Goal: Information Seeking & Learning: Learn about a topic

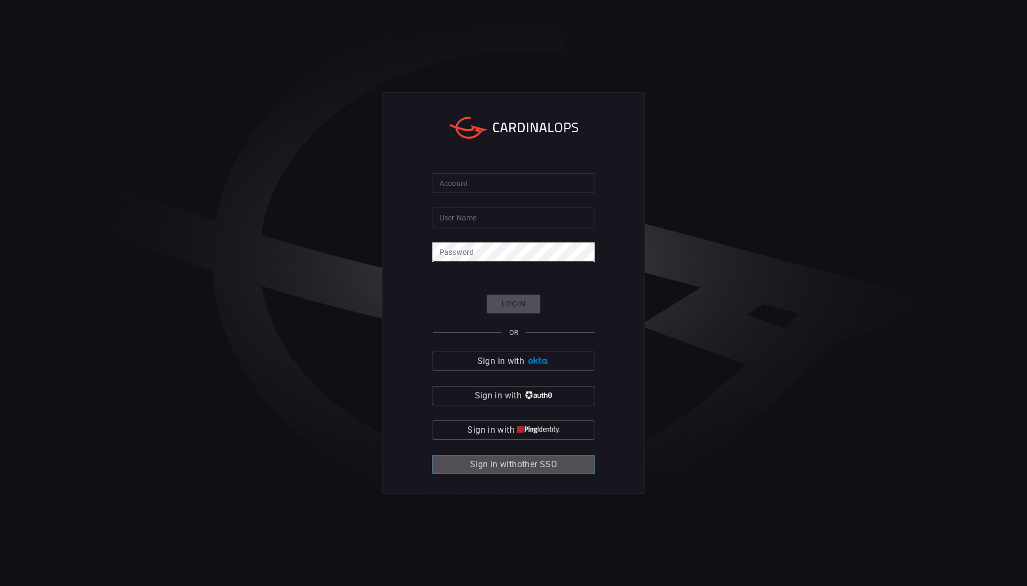
click at [518, 458] on span "Sign in with other SSO" at bounding box center [513, 464] width 87 height 15
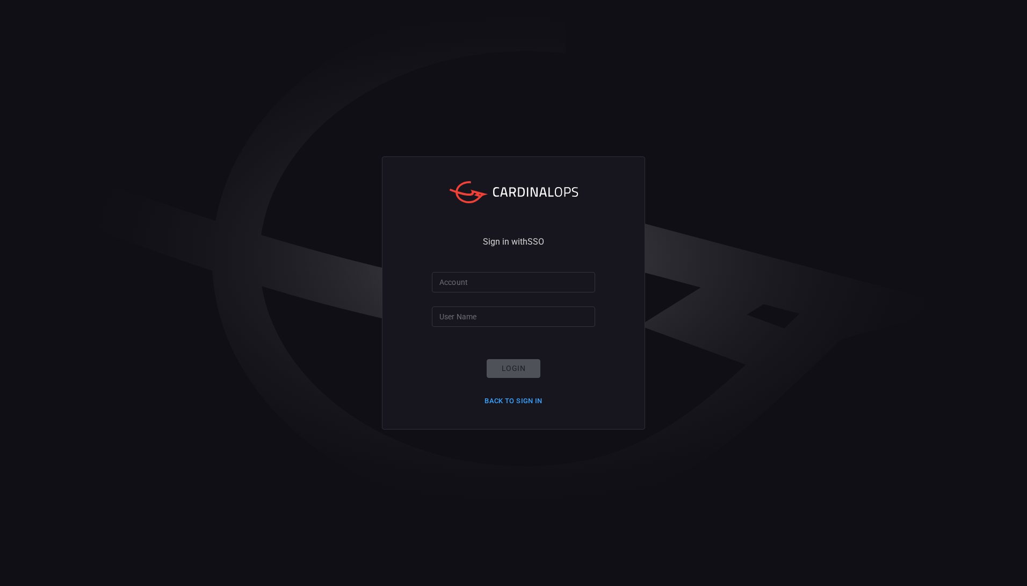
click at [494, 282] on input "Account" at bounding box center [513, 282] width 163 height 20
type input "ropesgray"
type input "rachid.gottih"
click at [519, 361] on button "Login" at bounding box center [514, 368] width 54 height 19
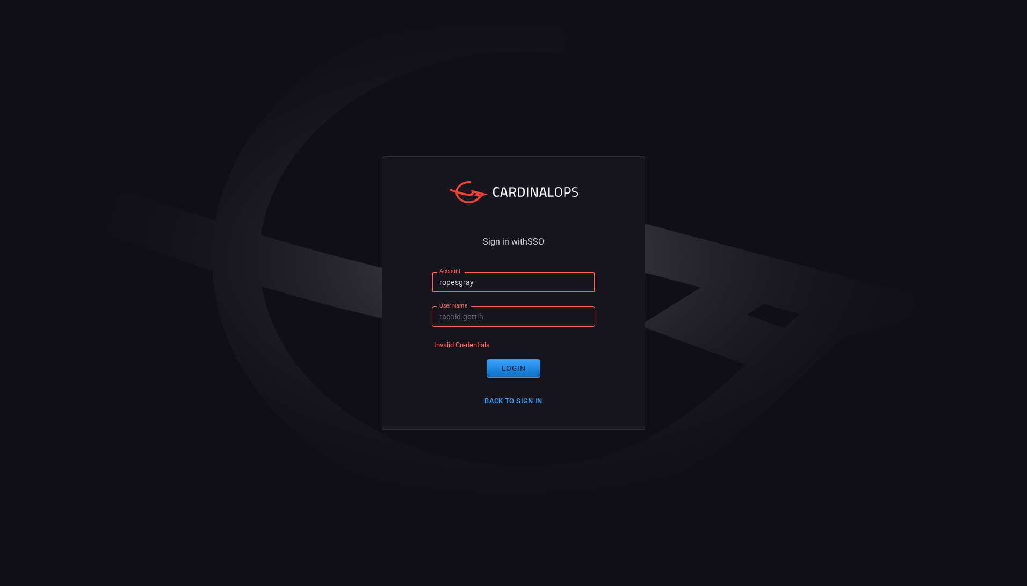
click at [479, 286] on input "ropesgray" at bounding box center [513, 282] width 163 height 20
type input "r"
type input "ropesgray"
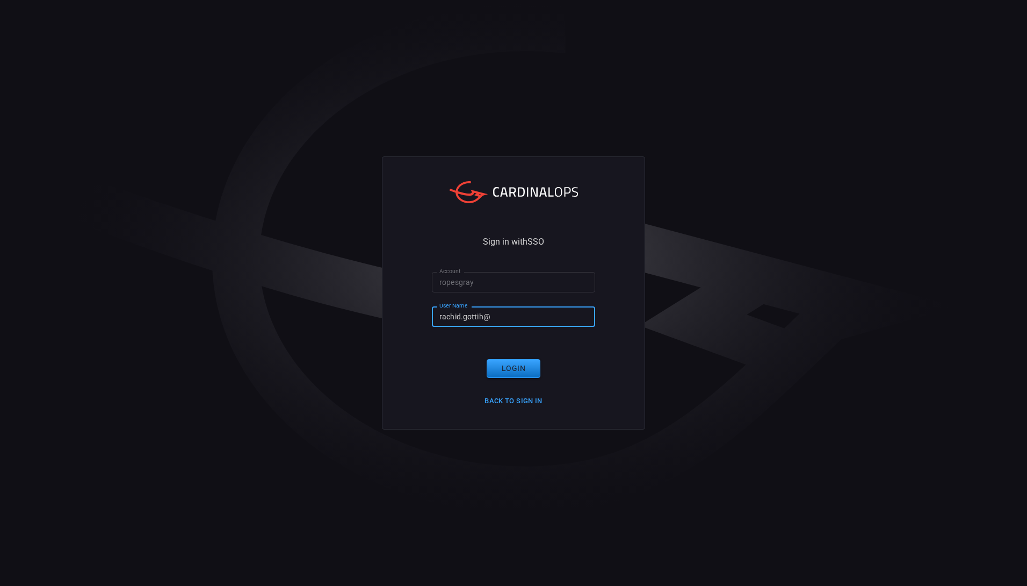
type input "rachid.gottih"
click at [515, 366] on button "Login" at bounding box center [514, 368] width 54 height 19
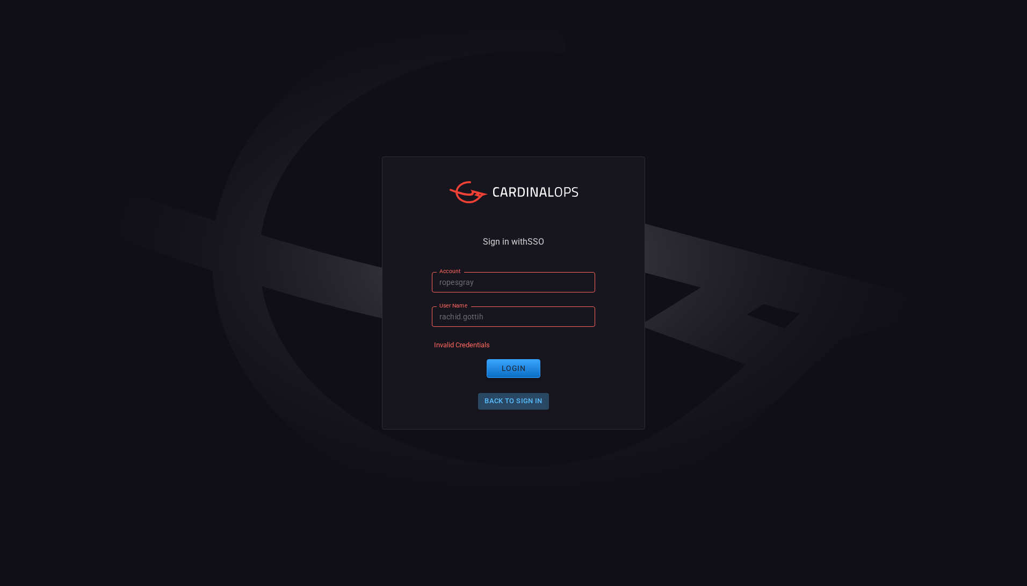
click at [515, 399] on button "Back to Sign in" at bounding box center [513, 401] width 71 height 17
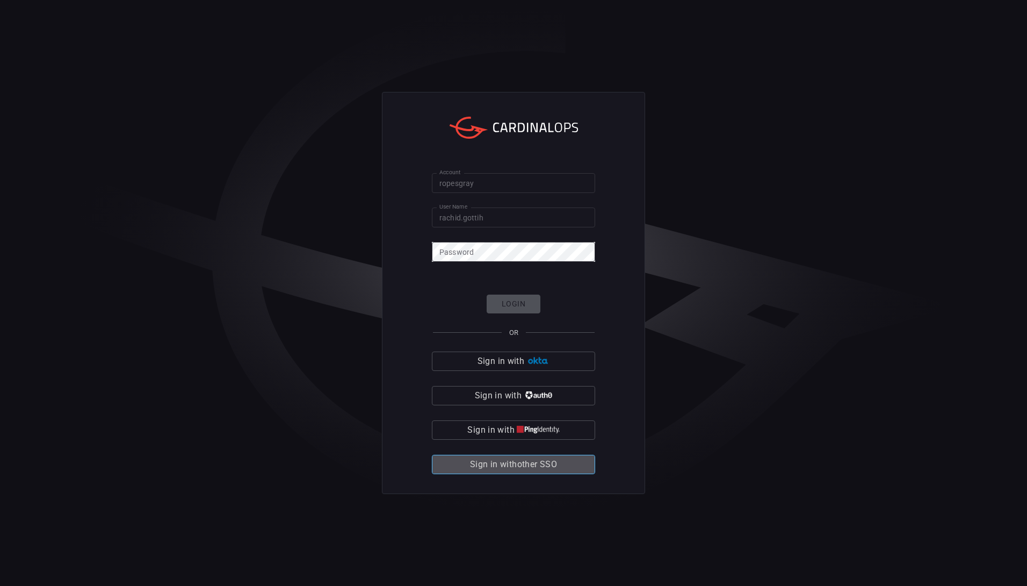
click at [554, 465] on span "Sign in with other SSO" at bounding box center [513, 464] width 87 height 15
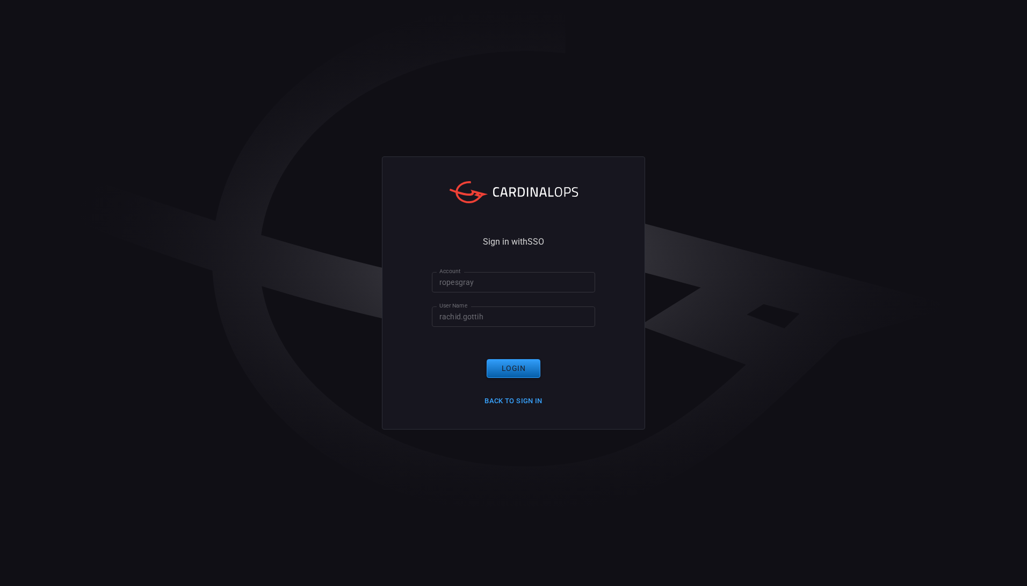
click at [517, 370] on button "Login" at bounding box center [514, 368] width 54 height 19
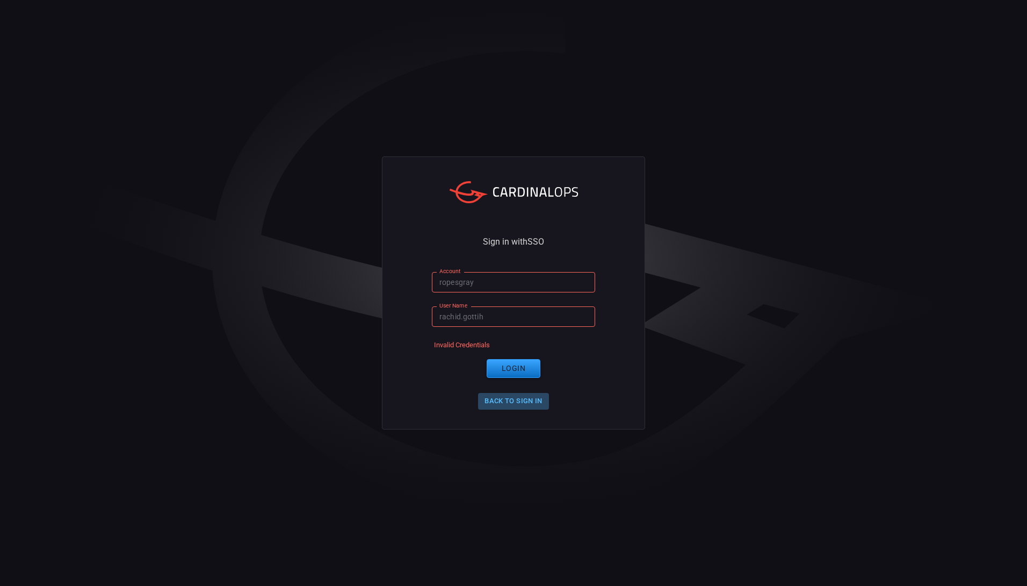
click at [516, 397] on button "Back to Sign in" at bounding box center [513, 401] width 71 height 17
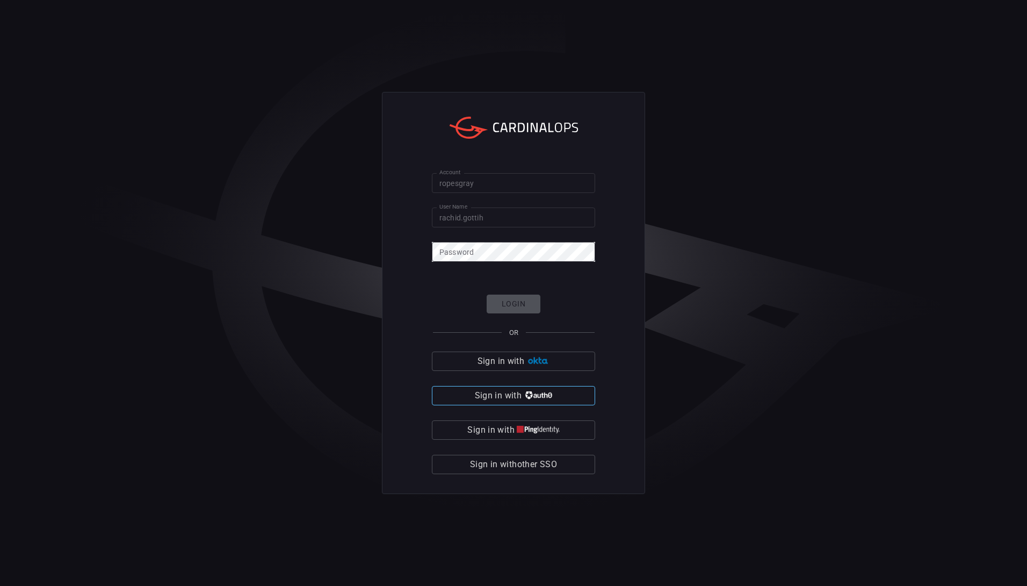
click at [539, 393] on img "button" at bounding box center [538, 395] width 28 height 8
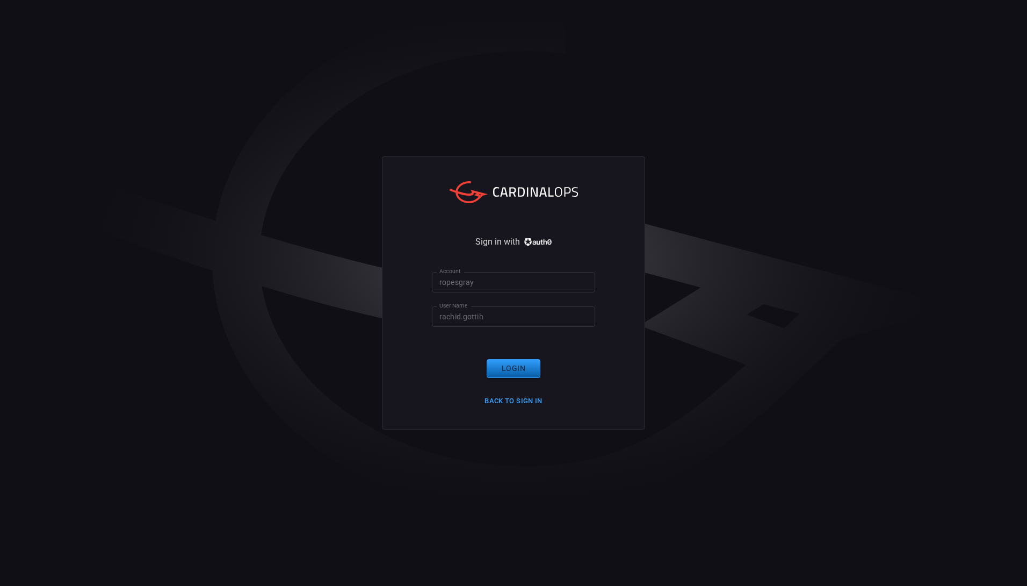
click at [514, 364] on button "Login" at bounding box center [514, 368] width 54 height 19
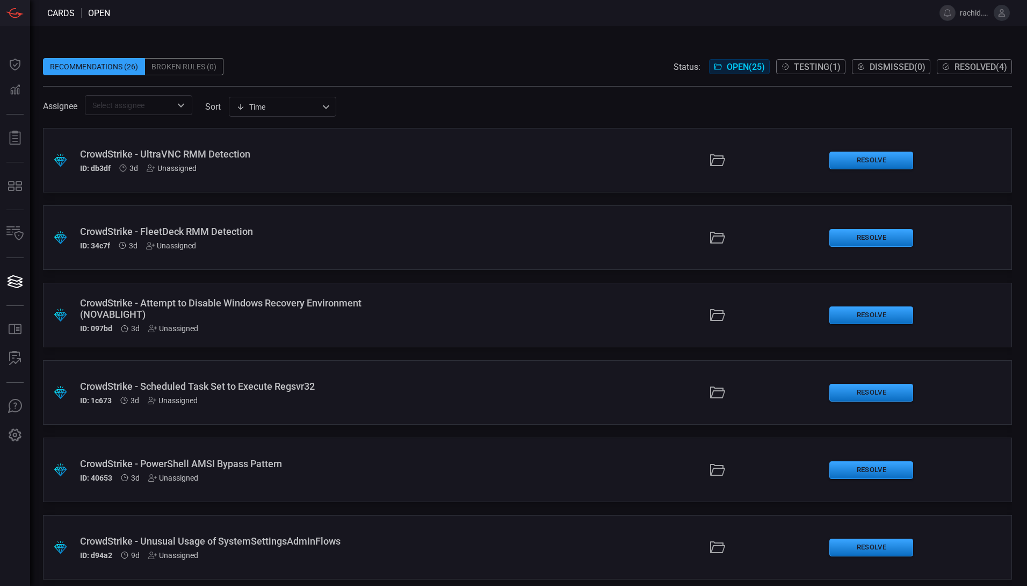
click at [493, 245] on div ".suggested_cards_icon{fill:url(#suggested_cards_icon);} CrowdStrike - FleetDeck…" at bounding box center [527, 237] width 969 height 64
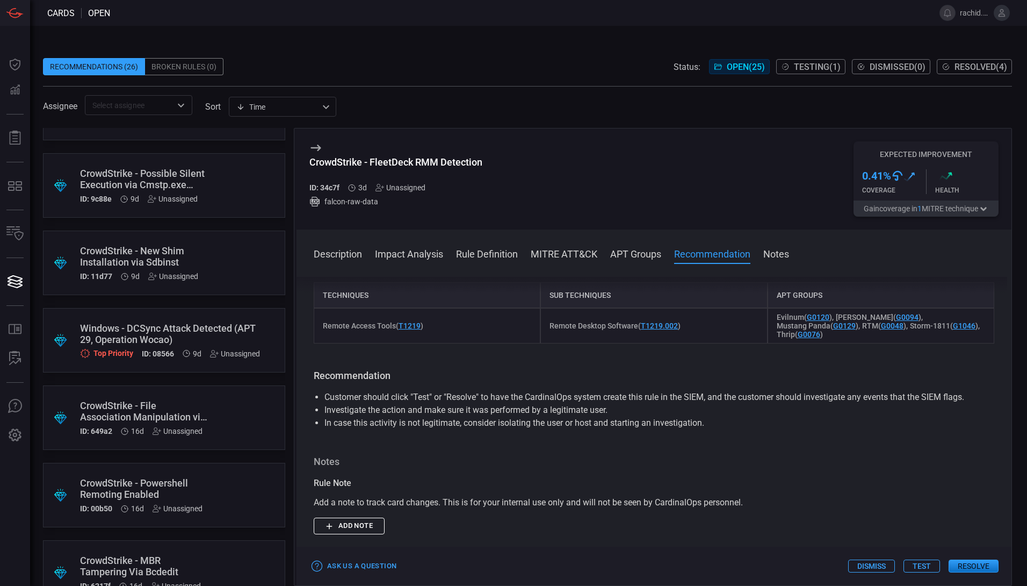
scroll to position [514, 0]
click at [170, 334] on div "Windows - DCSync Attack Detected (APT 29, Operation Wocao)" at bounding box center [170, 336] width 180 height 23
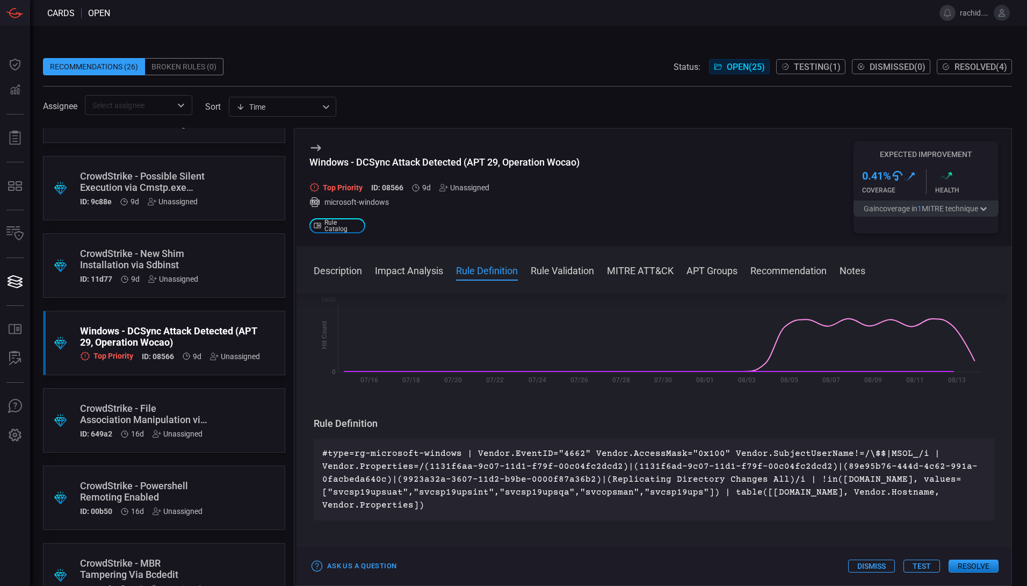
scroll to position [205, 0]
click at [402, 270] on button "Impact Analysis" at bounding box center [409, 269] width 68 height 13
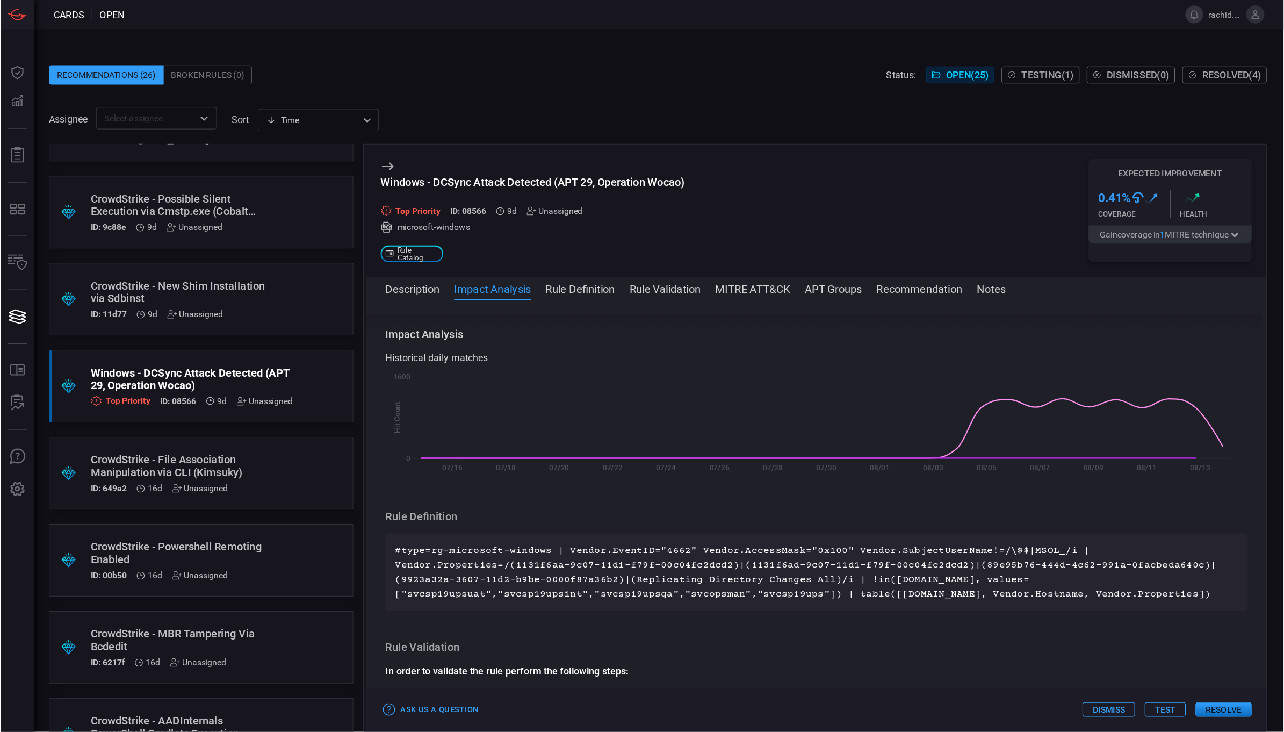
scroll to position [153, 0]
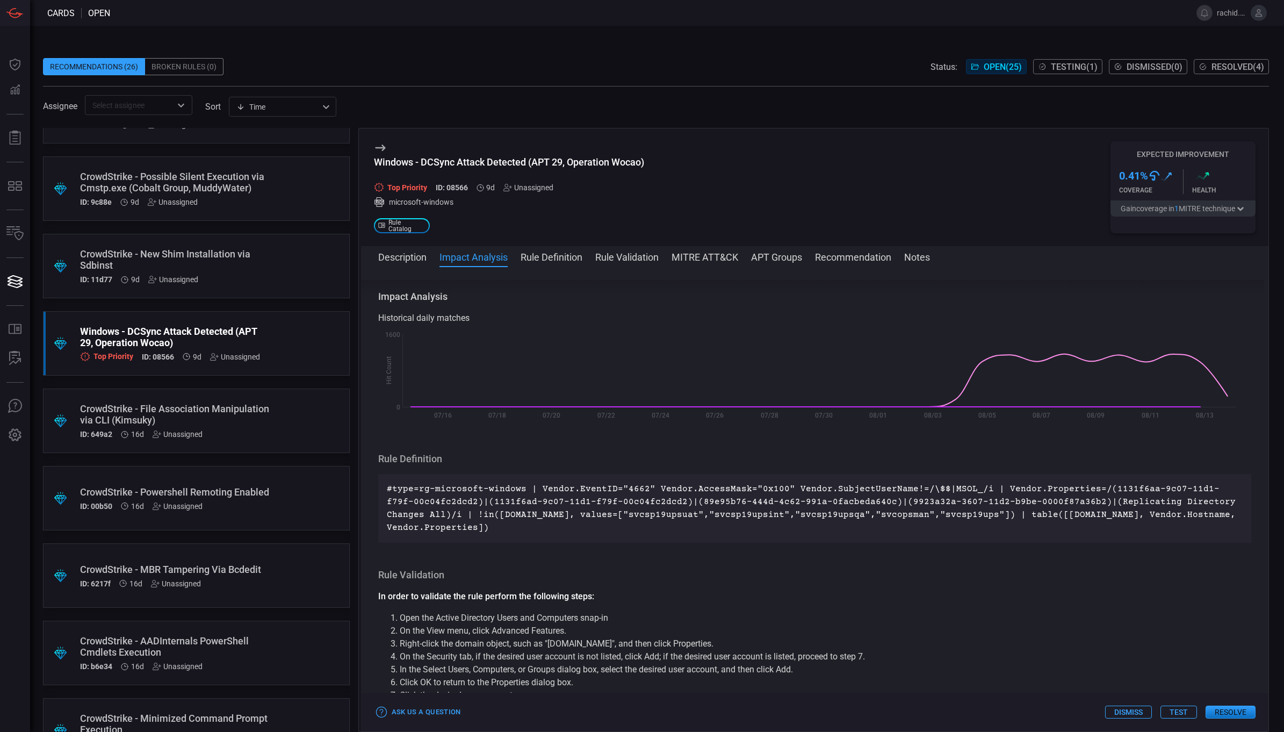
click at [626, 259] on button "Rule Validation" at bounding box center [626, 256] width 63 height 13
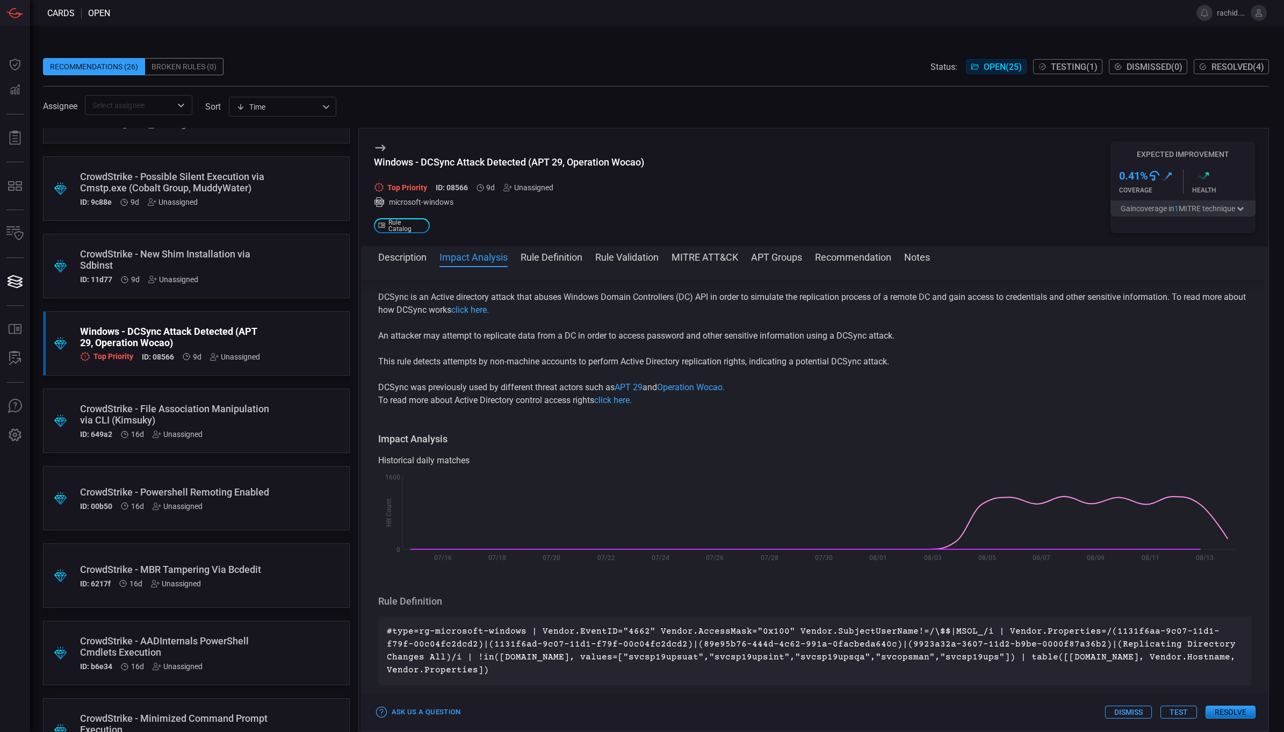
scroll to position [0, 0]
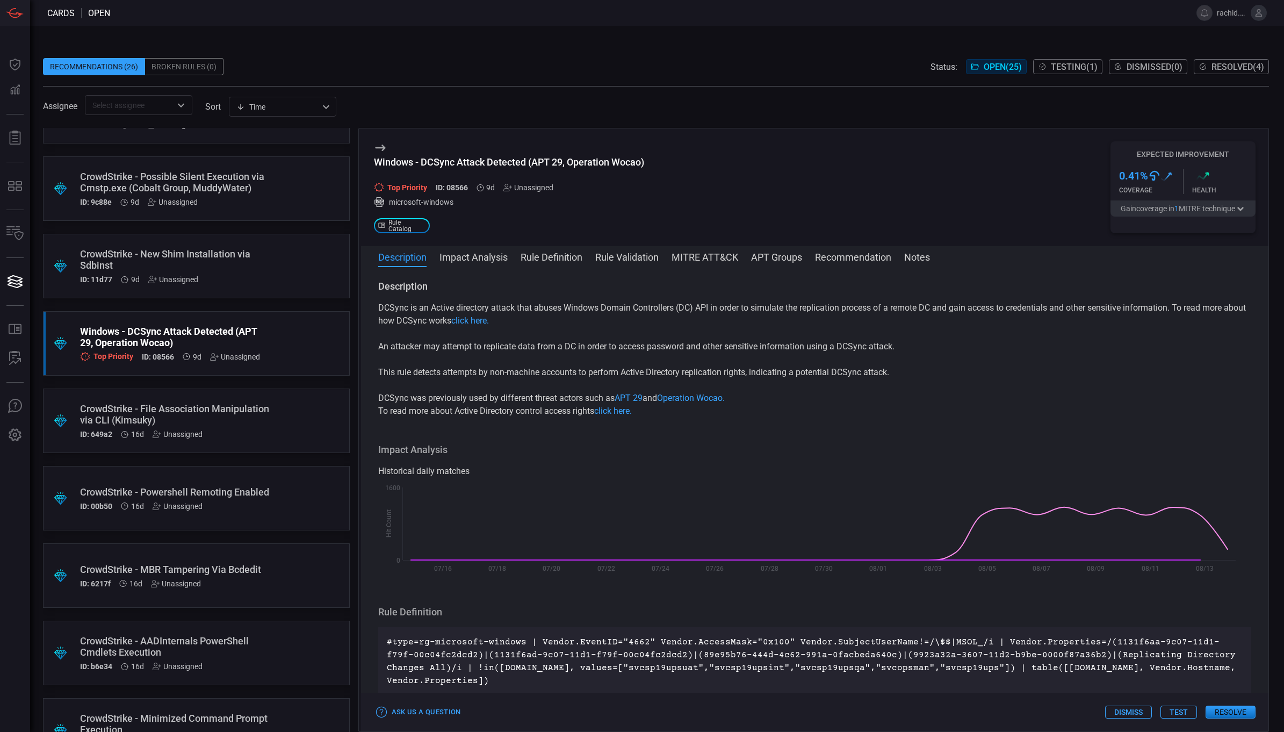
click at [628, 254] on button "Rule Validation" at bounding box center [626, 256] width 63 height 13
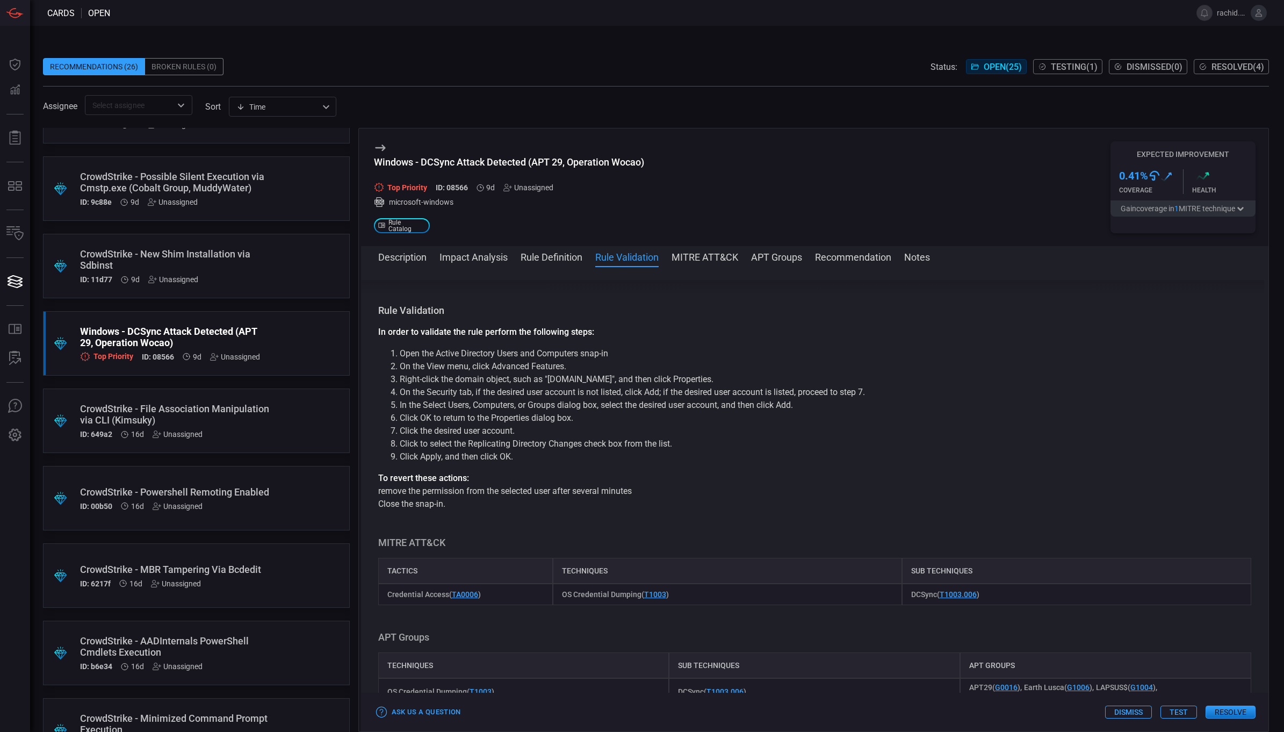
click at [722, 262] on button "MITRE ATT&CK" at bounding box center [705, 256] width 67 height 13
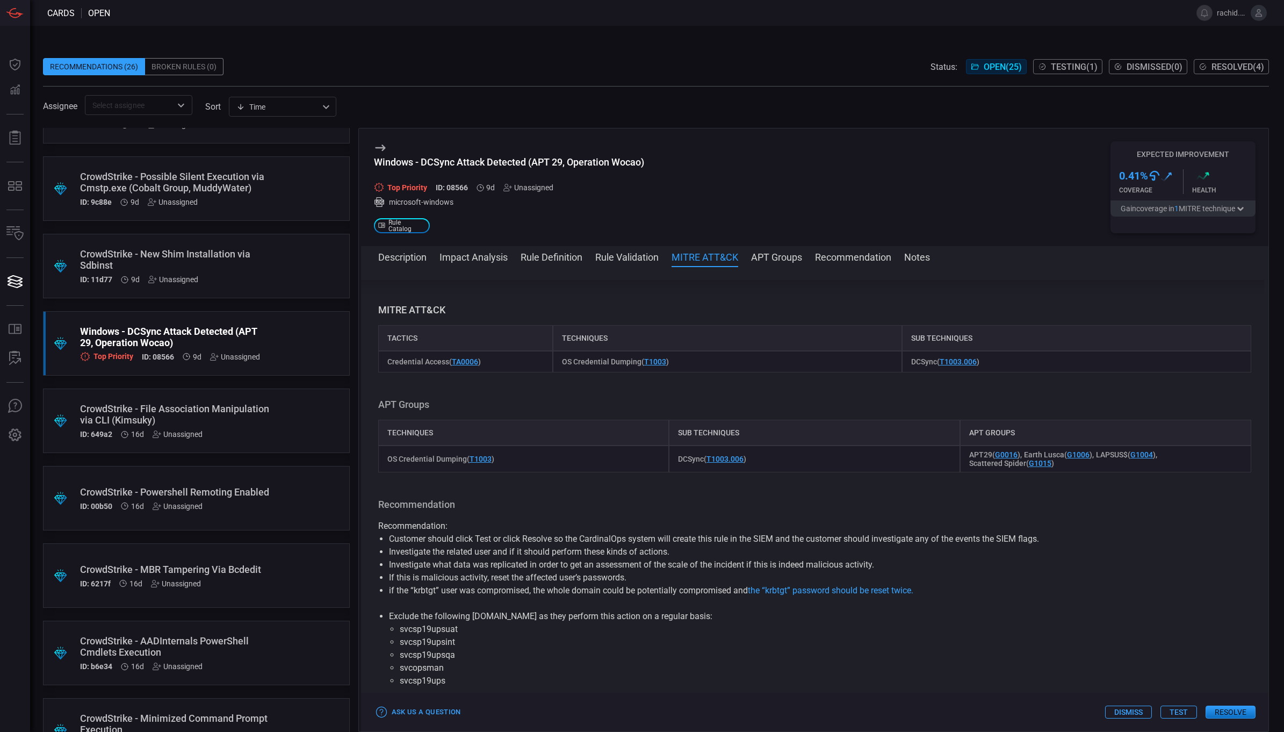
click at [794, 259] on button "APT Groups" at bounding box center [776, 256] width 51 height 13
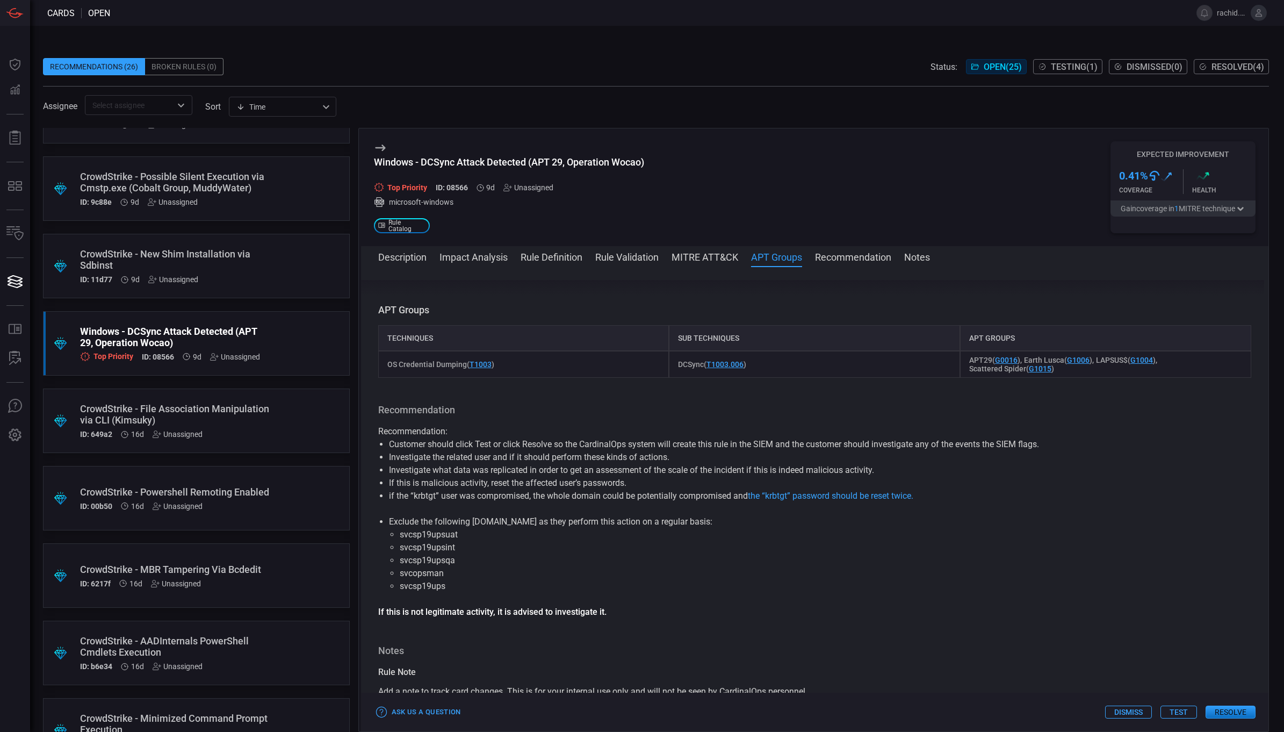
click at [876, 258] on button "Recommendation" at bounding box center [853, 256] width 76 height 13
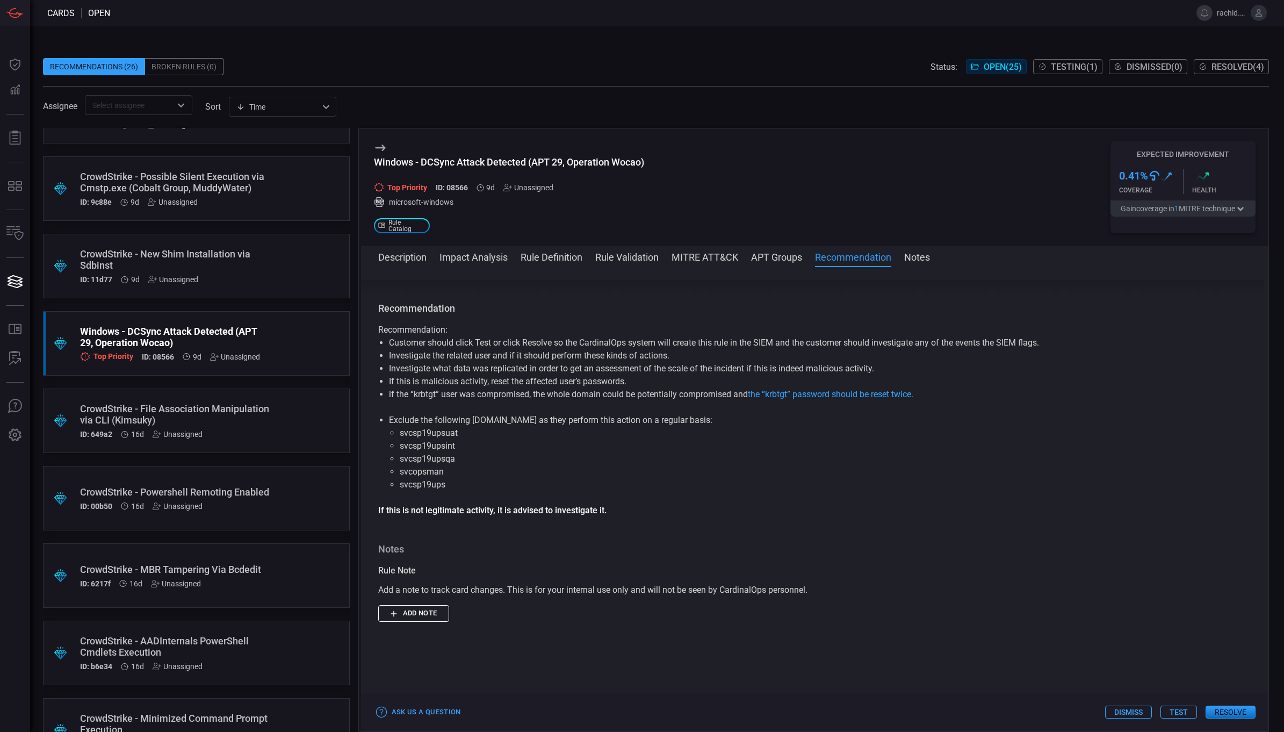
click at [910, 258] on button "Notes" at bounding box center [917, 256] width 26 height 13
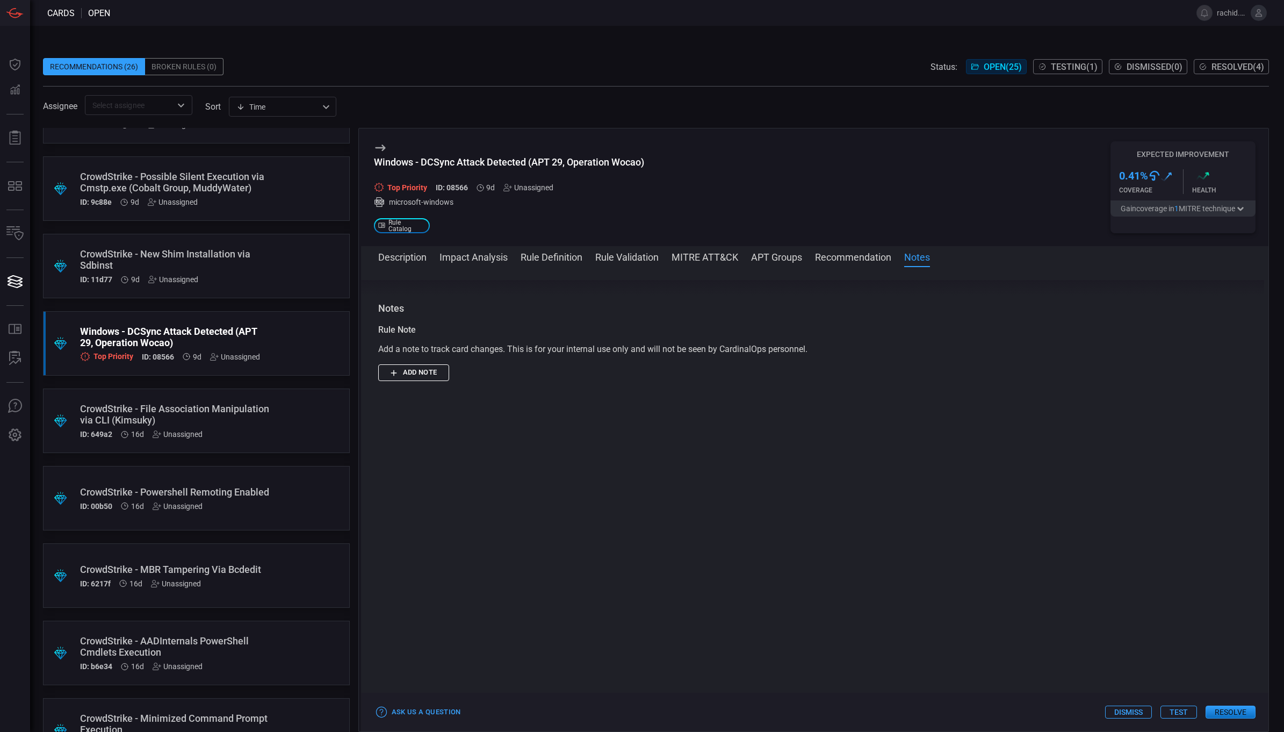
click at [411, 260] on button "Description" at bounding box center [402, 256] width 48 height 13
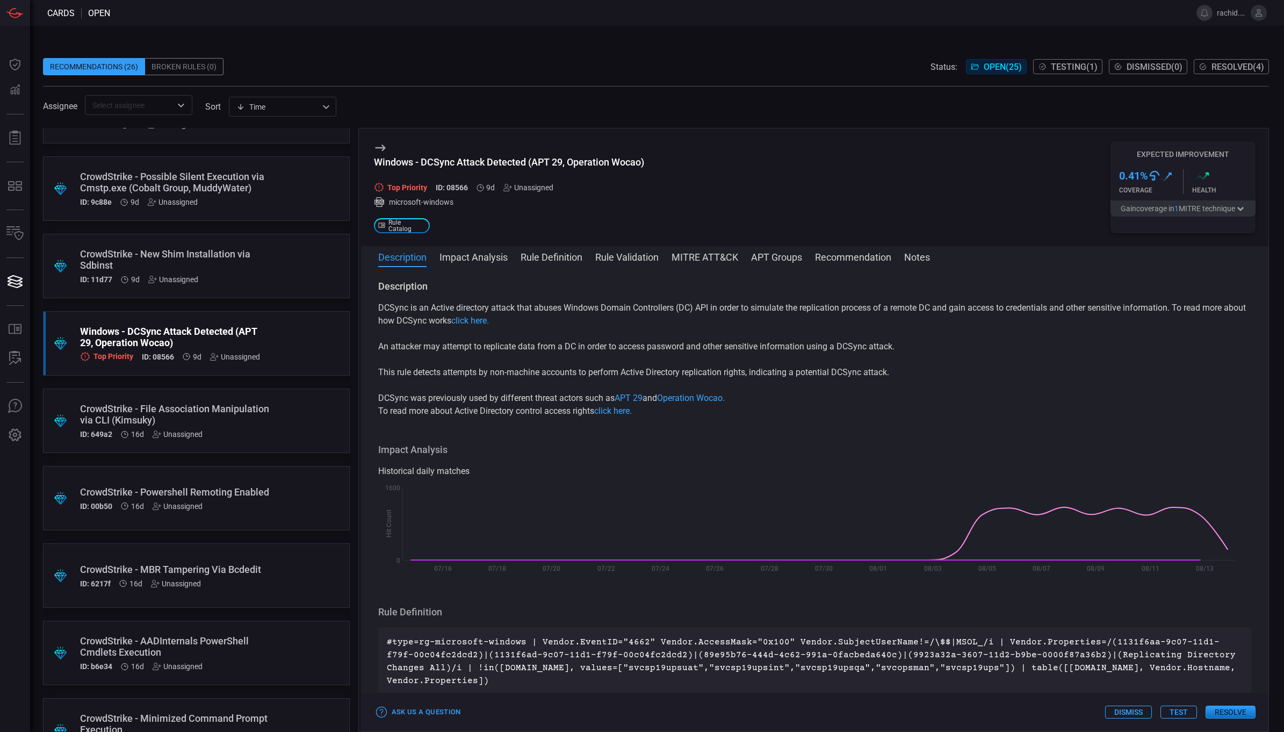
click at [460, 255] on button "Impact Analysis" at bounding box center [474, 256] width 68 height 13
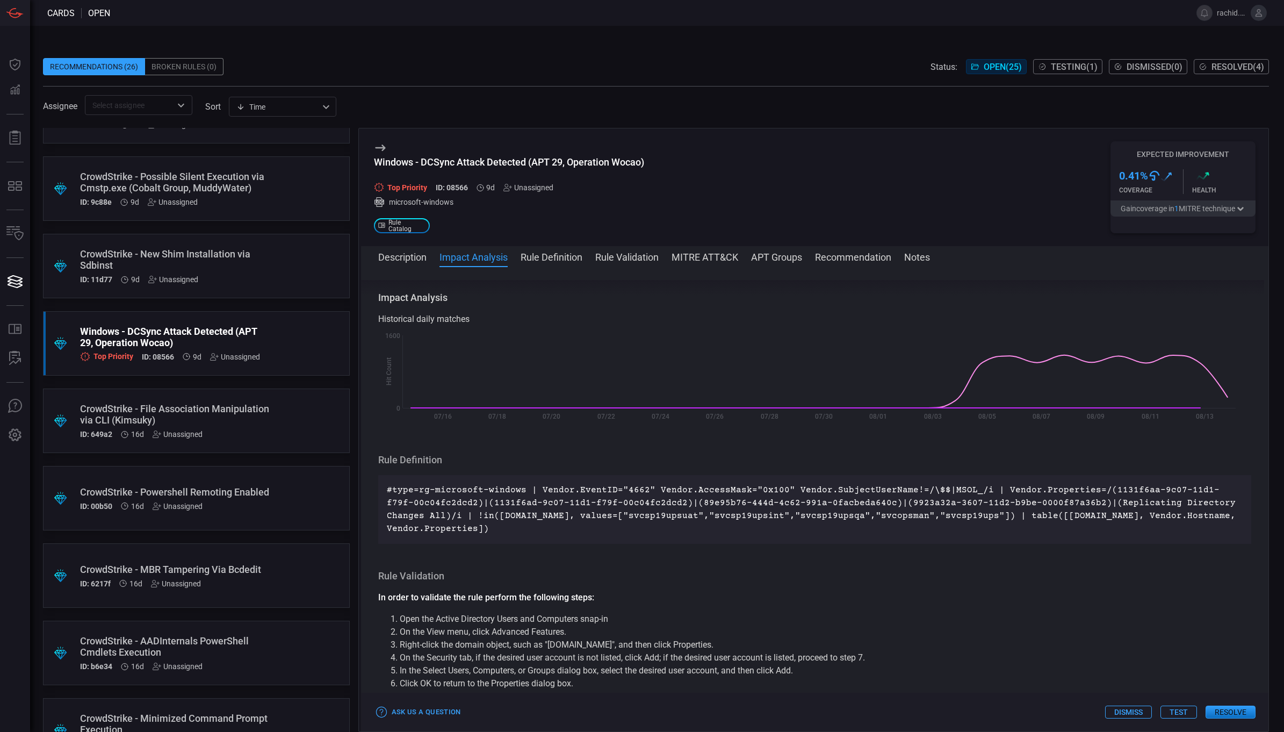
click at [897, 30] on div "Recommendations (26) Broken Rules (0) Status: Open ( 25 ) Testing ( 1 ) Dismiss…" at bounding box center [657, 379] width 1254 height 706
click at [571, 255] on button "Rule Definition" at bounding box center [552, 256] width 62 height 13
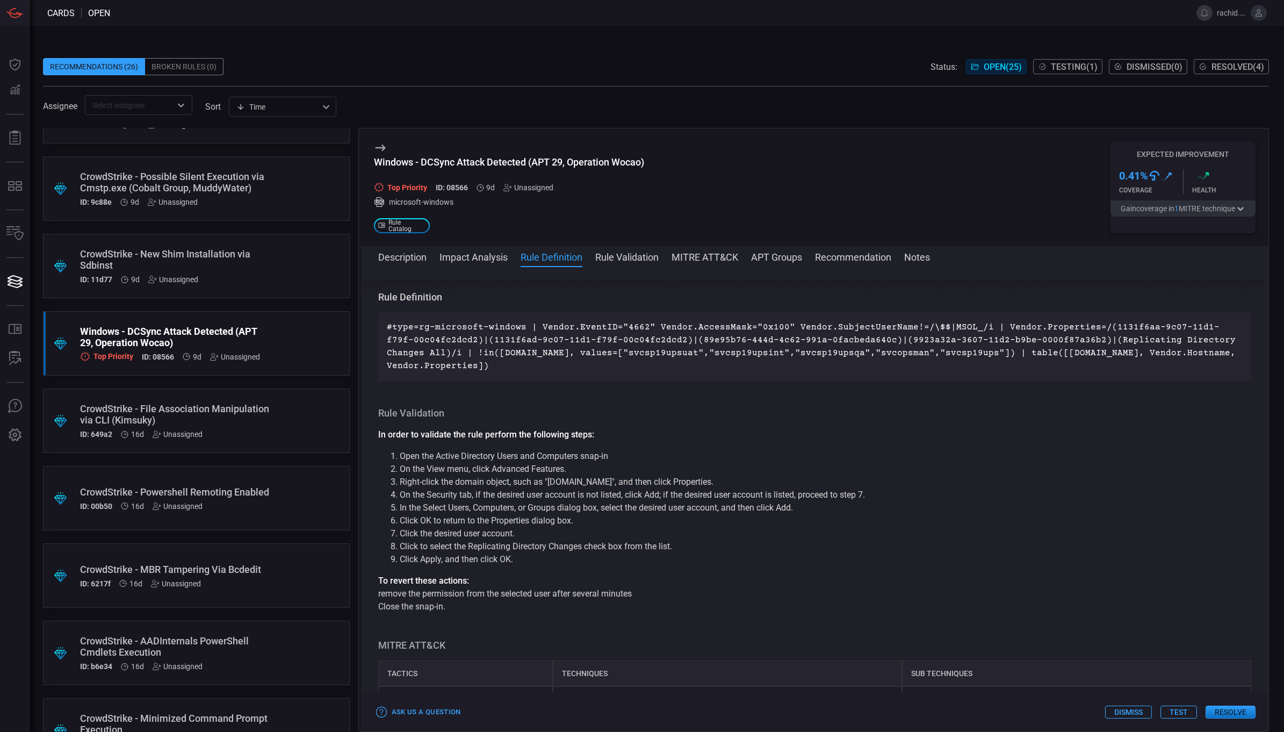
click at [503, 258] on button "Impact Analysis" at bounding box center [474, 256] width 68 height 13
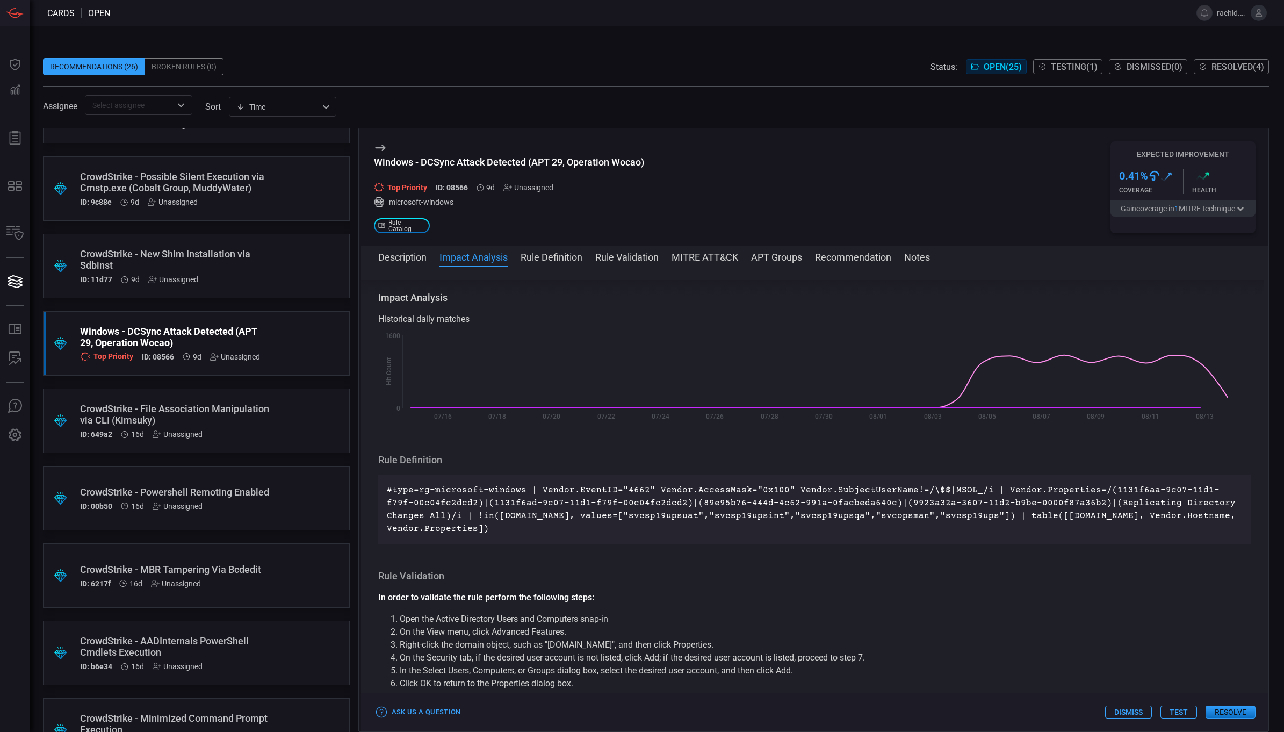
click at [417, 254] on button "Description" at bounding box center [402, 256] width 48 height 13
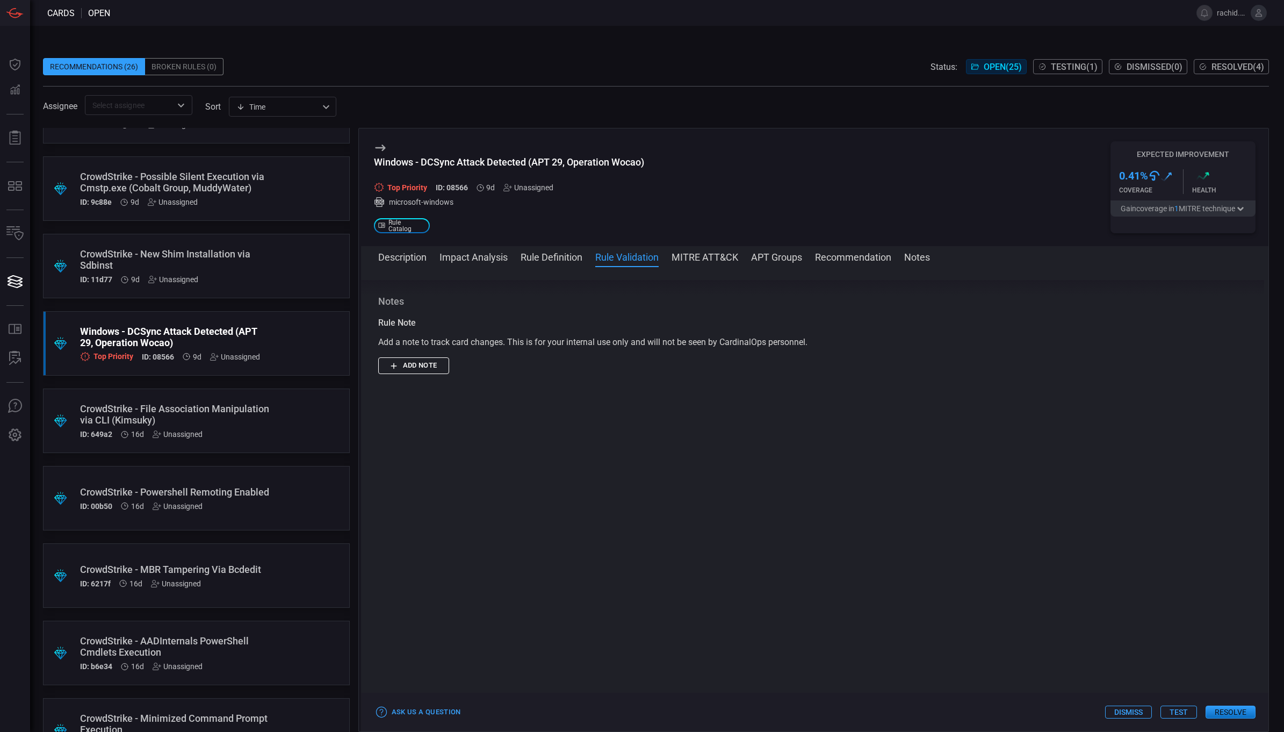
scroll to position [94, 0]
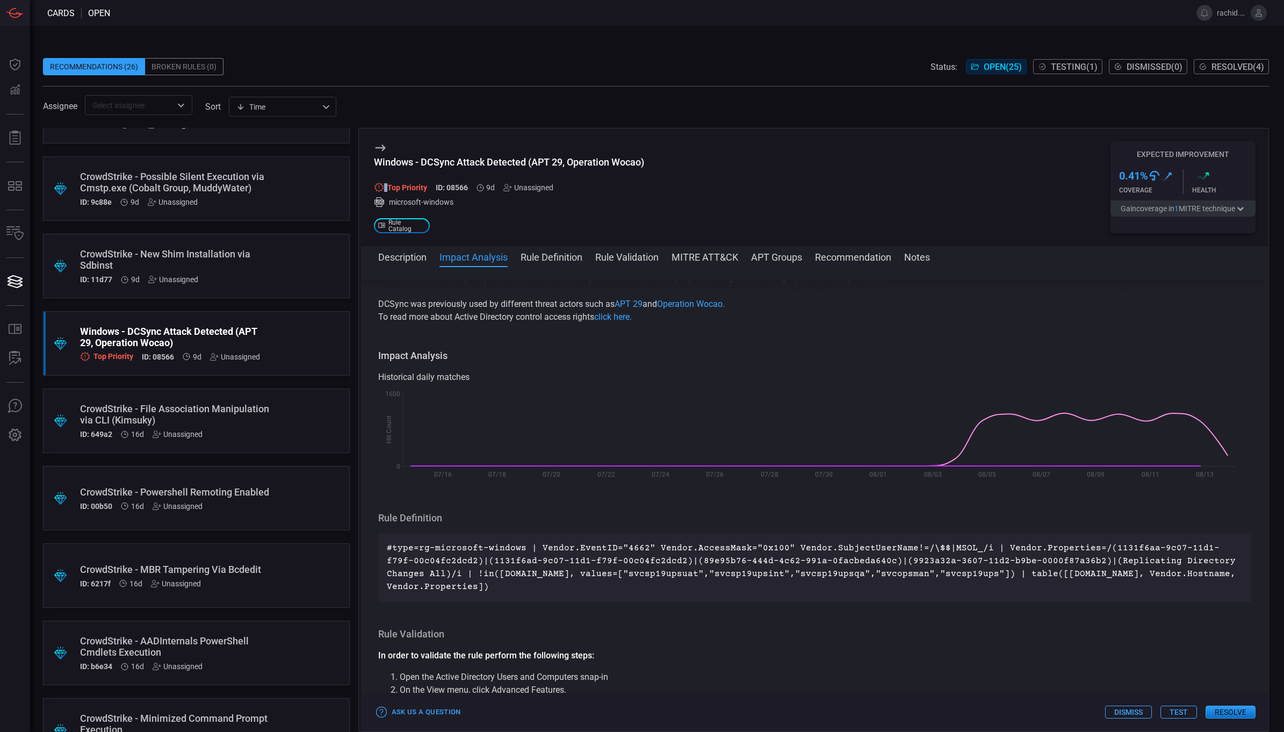
drag, startPoint x: 387, startPoint y: 185, endPoint x: 428, endPoint y: 186, distance: 40.8
click at [428, 186] on div "Top Priority ID: 08566 9d Unassigned" at bounding box center [509, 187] width 270 height 9
